Goal: Task Accomplishment & Management: Use online tool/utility

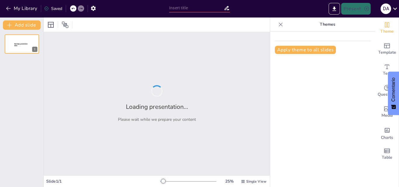
type input "Santuario de Fauna y Flora Los Flamencos: Conservación y Biodiversidad en [GEOG…"
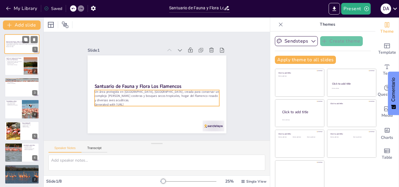
click at [23, 47] on div "Un área protegida en [GEOGRAPHIC_DATA], [GEOGRAPHIC_DATA], creada para conserva…" at bounding box center [22, 45] width 32 height 4
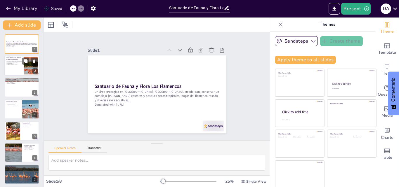
click at [14, 59] on p "Qué es el Santuario de Fauna y Flora Los Flamencos" at bounding box center [14, 58] width 16 height 3
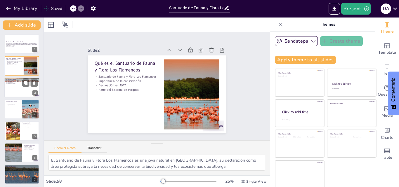
click at [13, 93] on div at bounding box center [21, 88] width 35 height 20
type textarea "La ubicación del santuario es clave para su biodiversidad, ya que se encuentra …"
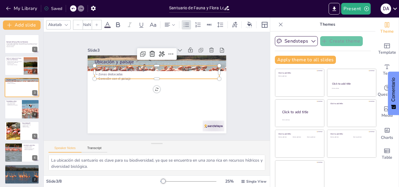
click at [162, 67] on p "Importancia de los cuerpos de agua" at bounding box center [171, 94] width 66 height 110
type input "32"
click at [165, 76] on p "Conexión con el paisaje" at bounding box center [162, 92] width 96 height 87
click at [160, 77] on div at bounding box center [162, 87] width 18 height 125
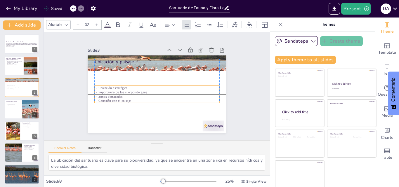
drag, startPoint x: 168, startPoint y: 71, endPoint x: 166, endPoint y: 100, distance: 28.4
click at [166, 100] on p "Importancia de los cuerpos de agua" at bounding box center [155, 80] width 120 height 43
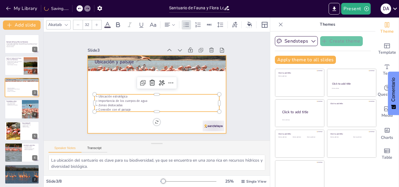
click at [162, 68] on div at bounding box center [134, 86] width 56 height 139
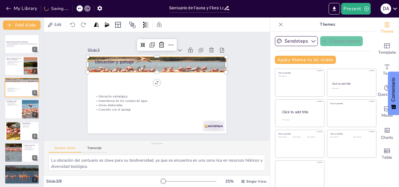
click at [180, 67] on div at bounding box center [150, 107] width 149 height 96
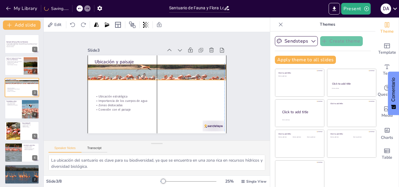
drag, startPoint x: 179, startPoint y: 67, endPoint x: 178, endPoint y: 73, distance: 5.9
click at [178, 73] on div at bounding box center [170, 89] width 83 height 147
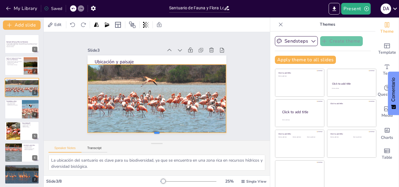
drag, startPoint x: 151, startPoint y: 78, endPoint x: 164, endPoint y: 131, distance: 54.4
click at [118, 131] on div at bounding box center [107, 81] width 19 height 139
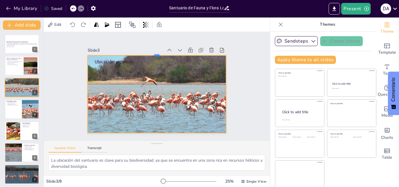
drag, startPoint x: 152, startPoint y: 62, endPoint x: 150, endPoint y: 53, distance: 9.1
click at [150, 63] on div at bounding box center [179, 111] width 106 height 96
click at [127, 86] on div at bounding box center [149, 85] width 167 height 118
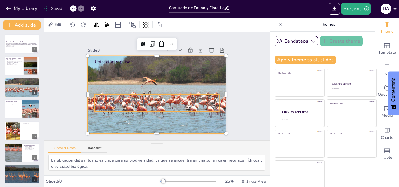
click at [119, 100] on p "Importancia de los cuerpos de agua" at bounding box center [167, 75] width 96 height 87
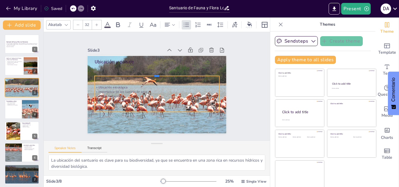
drag, startPoint x: 126, startPoint y: 91, endPoint x: 139, endPoint y: 72, distance: 22.9
click at [154, 72] on div at bounding box center [169, 83] width 30 height 123
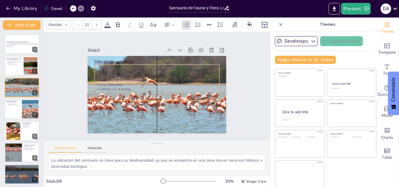
drag, startPoint x: 129, startPoint y: 74, endPoint x: 128, endPoint y: 62, distance: 12.6
click at [165, 62] on div "Ubicación y paisaje Ubicación estratégica Importancia de los cuerpos de agua Zo…" at bounding box center [186, 77] width 43 height 132
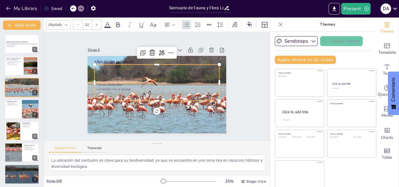
click at [160, 86] on p "Conexión con el paisaje" at bounding box center [154, 85] width 30 height 123
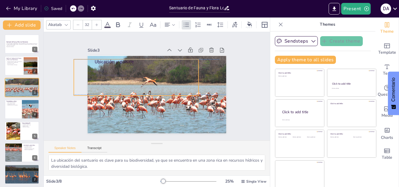
drag, startPoint x: 132, startPoint y: 87, endPoint x: 109, endPoint y: 79, distance: 24.6
click at [140, 79] on p "Conexión con el paisaje" at bounding box center [155, 65] width 30 height 123
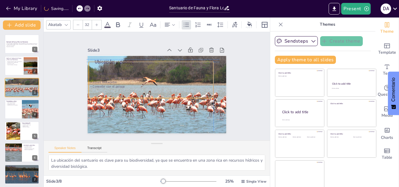
drag, startPoint x: 125, startPoint y: 82, endPoint x: 130, endPoint y: 83, distance: 5.4
click at [130, 83] on p "Conexión con el paisaje" at bounding box center [160, 91] width 66 height 110
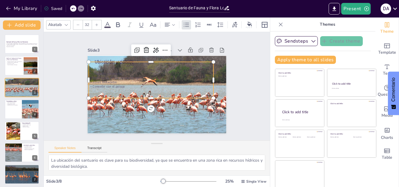
click at [255, 25] on div at bounding box center [277, 24] width 66 height 9
click at [119, 25] on icon at bounding box center [118, 24] width 7 height 7
click at [186, 70] on icon at bounding box center [190, 74] width 9 height 9
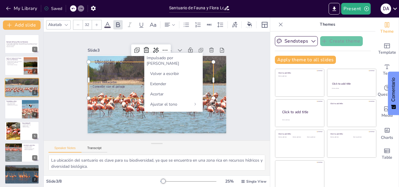
click at [223, 43] on div "Slide 1 Santuario de Fauna y Flora Los Flamencos Un área protegida en [GEOGRAPH…" at bounding box center [156, 86] width 131 height 236
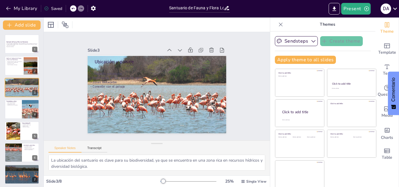
click at [172, 71] on p "Ubicación estratégica" at bounding box center [169, 80] width 4 height 125
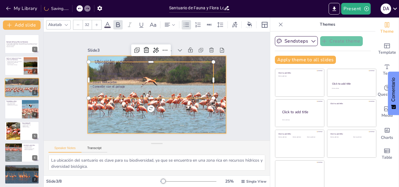
click at [213, 72] on div at bounding box center [162, 91] width 172 height 131
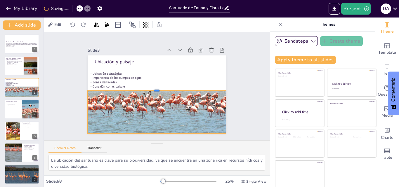
drag, startPoint x: 151, startPoint y: 53, endPoint x: 155, endPoint y: 87, distance: 34.9
click at [155, 87] on div at bounding box center [155, 88] width 96 height 106
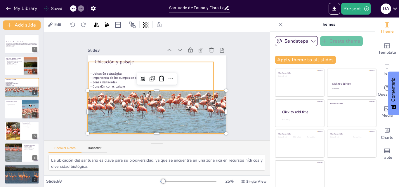
click at [145, 66] on div "Ubicación estratégica Importancia de los cuerpos de agua Zonas destacadas Conex…" at bounding box center [163, 80] width 36 height 125
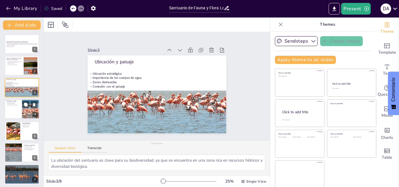
click at [16, 114] on div at bounding box center [21, 109] width 35 height 20
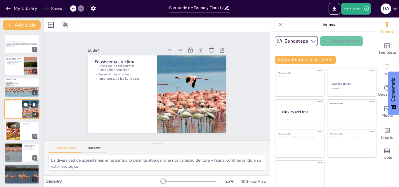
scroll to position [1, 0]
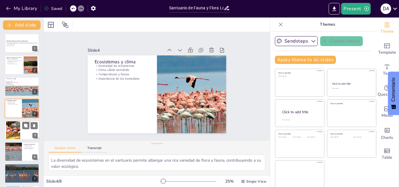
click at [9, 135] on div at bounding box center [13, 130] width 48 height 18
type textarea "La diversidad de aves en el santuario es impresionante, siendo un atractivo pri…"
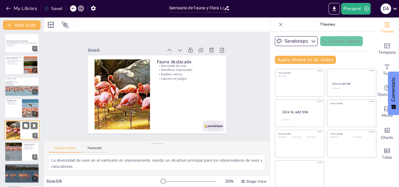
scroll to position [22, 0]
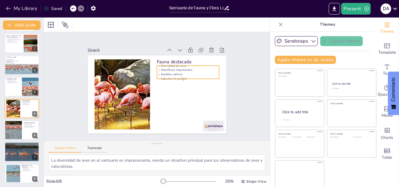
click at [162, 75] on p "Especies en peligro" at bounding box center [159, 54] width 23 height 61
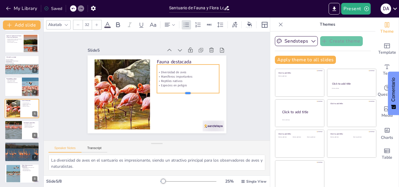
drag, startPoint x: 182, startPoint y: 77, endPoint x: 180, endPoint y: 92, distance: 14.8
click at [152, 92] on div at bounding box center [131, 105] width 41 height 53
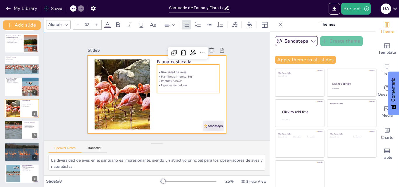
click at [193, 101] on div at bounding box center [165, 87] width 92 height 146
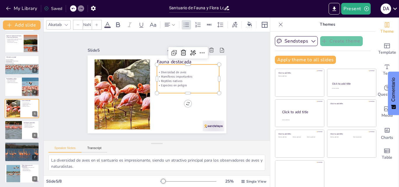
type input "32"
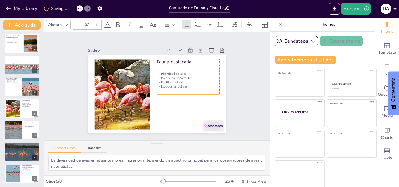
drag, startPoint x: 180, startPoint y: 65, endPoint x: 192, endPoint y: 84, distance: 22.7
click at [184, 86] on p "Especies en peligro" at bounding box center [169, 115] width 29 height 59
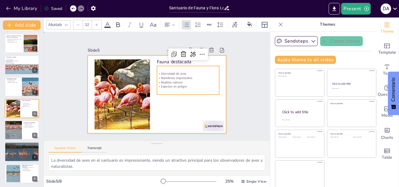
click at [165, 102] on div at bounding box center [151, 80] width 155 height 151
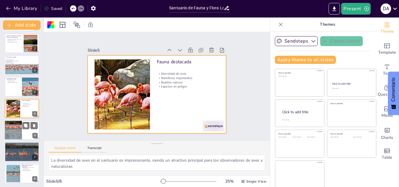
click at [13, 126] on div at bounding box center [13, 130] width 30 height 20
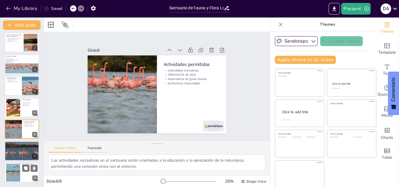
click at [8, 177] on div at bounding box center [13, 173] width 27 height 18
type textarea "La posibilidad de observar flamencos durante todo el año hace del santuario un …"
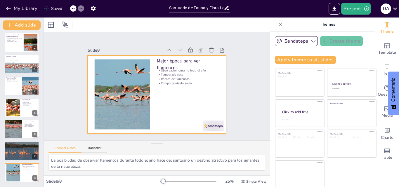
click at [199, 94] on div at bounding box center [160, 94] width 158 height 128
click at [199, 94] on div at bounding box center [150, 90] width 128 height 158
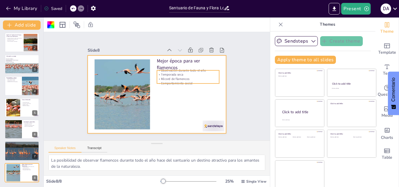
click at [163, 90] on p "Récord de flamencos" at bounding box center [138, 112] width 49 height 45
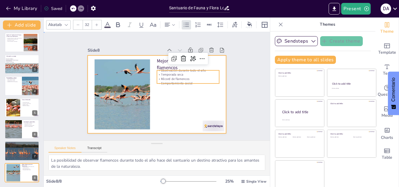
click at [193, 84] on div at bounding box center [163, 80] width 151 height 155
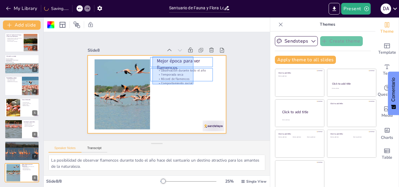
drag, startPoint x: 193, startPoint y: 84, endPoint x: 152, endPoint y: 57, distance: 49.6
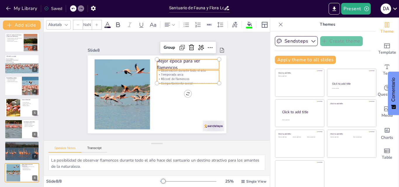
type input "--"
click at [250, 23] on icon at bounding box center [249, 24] width 5 height 5
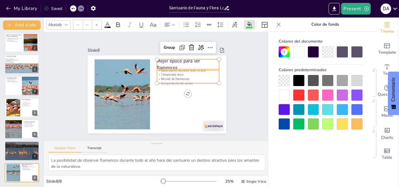
click at [298, 98] on div at bounding box center [298, 95] width 11 height 11
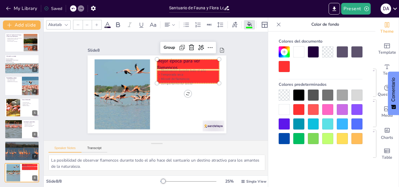
click at [297, 55] on div at bounding box center [298, 51] width 11 height 11
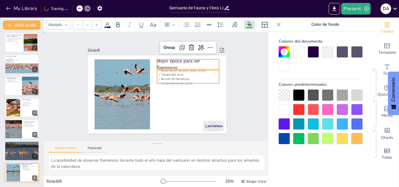
click at [245, 111] on div "Slide 1 Santuario de Fauna y Flora Los Flamencos Un área protegida en [GEOGRAPH…" at bounding box center [157, 86] width 250 height 207
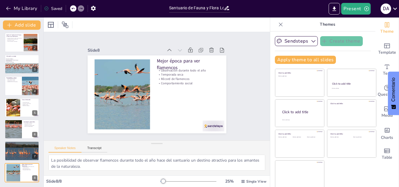
scroll to position [1, 0]
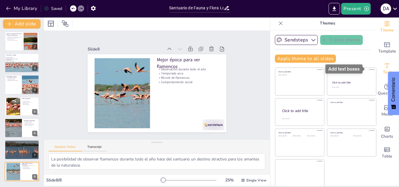
click at [382, 67] on div "Text" at bounding box center [386, 68] width 23 height 21
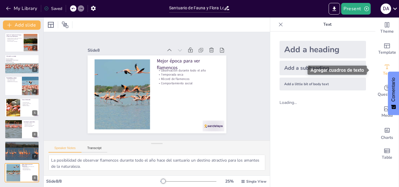
scroll to position [0, 0]
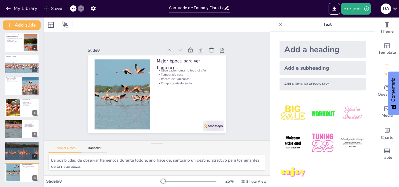
click at [286, 139] on img at bounding box center [293, 142] width 27 height 27
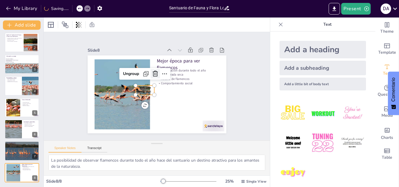
click at [162, 85] on div at bounding box center [168, 91] width 13 height 13
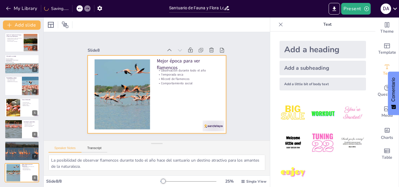
click at [185, 76] on p "Récord de flamencos" at bounding box center [186, 72] width 62 height 17
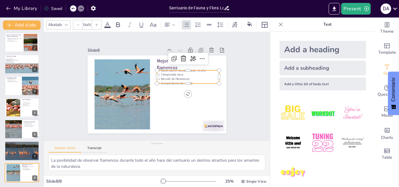
type input "32"
click at [332, 8] on icon "Export to PowerPoint" at bounding box center [334, 9] width 6 height 6
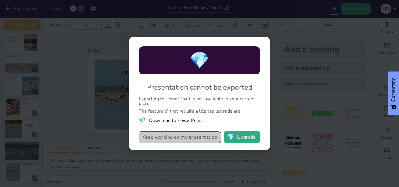
click at [181, 140] on button "Keep working on my presentation" at bounding box center [180, 137] width 82 height 12
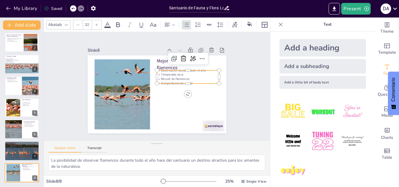
scroll to position [6, 0]
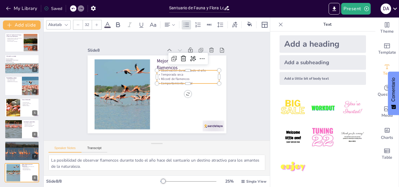
click at [399, 58] on div "Theme Template Text Questions Media Charts Table" at bounding box center [387, 103] width 24 height 170
drag, startPoint x: 169, startPoint y: 169, endPoint x: 45, endPoint y: 163, distance: 123.7
click at [46, 163] on div "La posibilidad de observar flamencos durante todo el año hace del santuario un …" at bounding box center [157, 165] width 226 height 21
click at [241, 58] on div "Slide 1 Santuario de Fauna y Flora Los Flamencos Un área protegida en [GEOGRAPH…" at bounding box center [157, 86] width 240 height 232
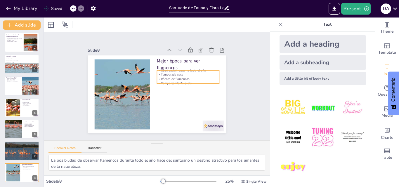
click at [169, 91] on p "Temporada seca" at bounding box center [151, 119] width 35 height 56
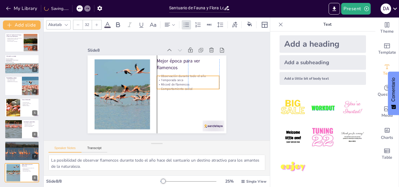
drag, startPoint x: 197, startPoint y: 80, endPoint x: 198, endPoint y: 86, distance: 5.6
click at [198, 87] on p "Comportamiento social" at bounding box center [178, 109] width 49 height 45
click at [260, 86] on div "Slide 1 Santuario de Fauna y Flora Los Flamencos Un área protegida en [GEOGRAPH…" at bounding box center [157, 86] width 247 height 221
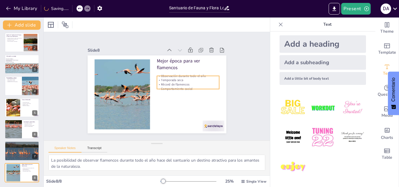
click at [155, 76] on p "Temporada seca" at bounding box center [129, 69] width 49 height 45
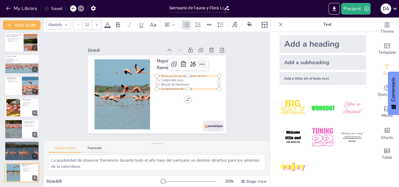
click at [143, 128] on icon at bounding box center [138, 133] width 10 height 10
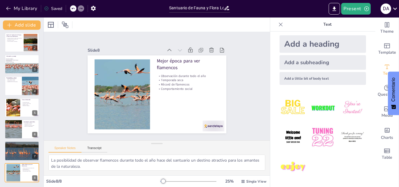
click at [86, 2] on div "My Library Saved" at bounding box center [83, 8] width 166 height 16
click at [89, 7] on button "button" at bounding box center [93, 8] width 11 height 11
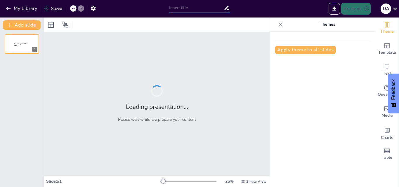
type input "Santuario de Fauna y Flora Los Flamencos: Conservación y Biodiversidad en [GEOG…"
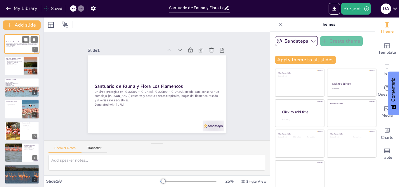
click at [26, 50] on div at bounding box center [21, 44] width 35 height 20
click at [14, 50] on div at bounding box center [21, 44] width 35 height 20
click at [340, 7] on button "Export to PowerPoint" at bounding box center [334, 9] width 11 height 12
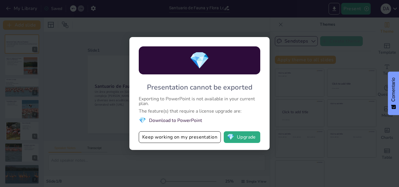
click at [311, 112] on div "💎 Presentation cannot be exported Exporting to PowerPoint is not available in y…" at bounding box center [199, 93] width 399 height 187
click at [383, 51] on div "💎 Presentation cannot be exported Exporting to PowerPoint is not available in y…" at bounding box center [199, 93] width 399 height 187
click at [384, 49] on div "💎 Presentation cannot be exported Exporting to PowerPoint is not available in y…" at bounding box center [199, 93] width 399 height 187
click at [399, 42] on div "💎 Presentation cannot be exported Exporting to PowerPoint is not available in y…" at bounding box center [199, 93] width 399 height 187
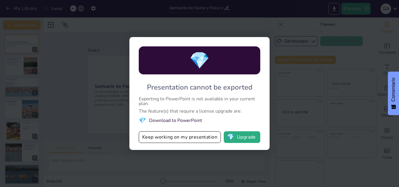
click at [399, 42] on div "💎 Presentation cannot be exported Exporting to PowerPoint is not available in y…" at bounding box center [199, 93] width 399 height 187
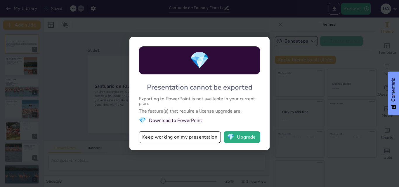
click at [399, 42] on div "💎 Presentation cannot be exported Exporting to PowerPoint is not available in y…" at bounding box center [199, 93] width 399 height 187
drag, startPoint x: 352, startPoint y: 40, endPoint x: 260, endPoint y: 2, distance: 99.2
click at [331, 35] on div "💎 Presentation cannot be exported Exporting to PowerPoint is not available in y…" at bounding box center [199, 93] width 399 height 187
